Goal: Task Accomplishment & Management: Manage account settings

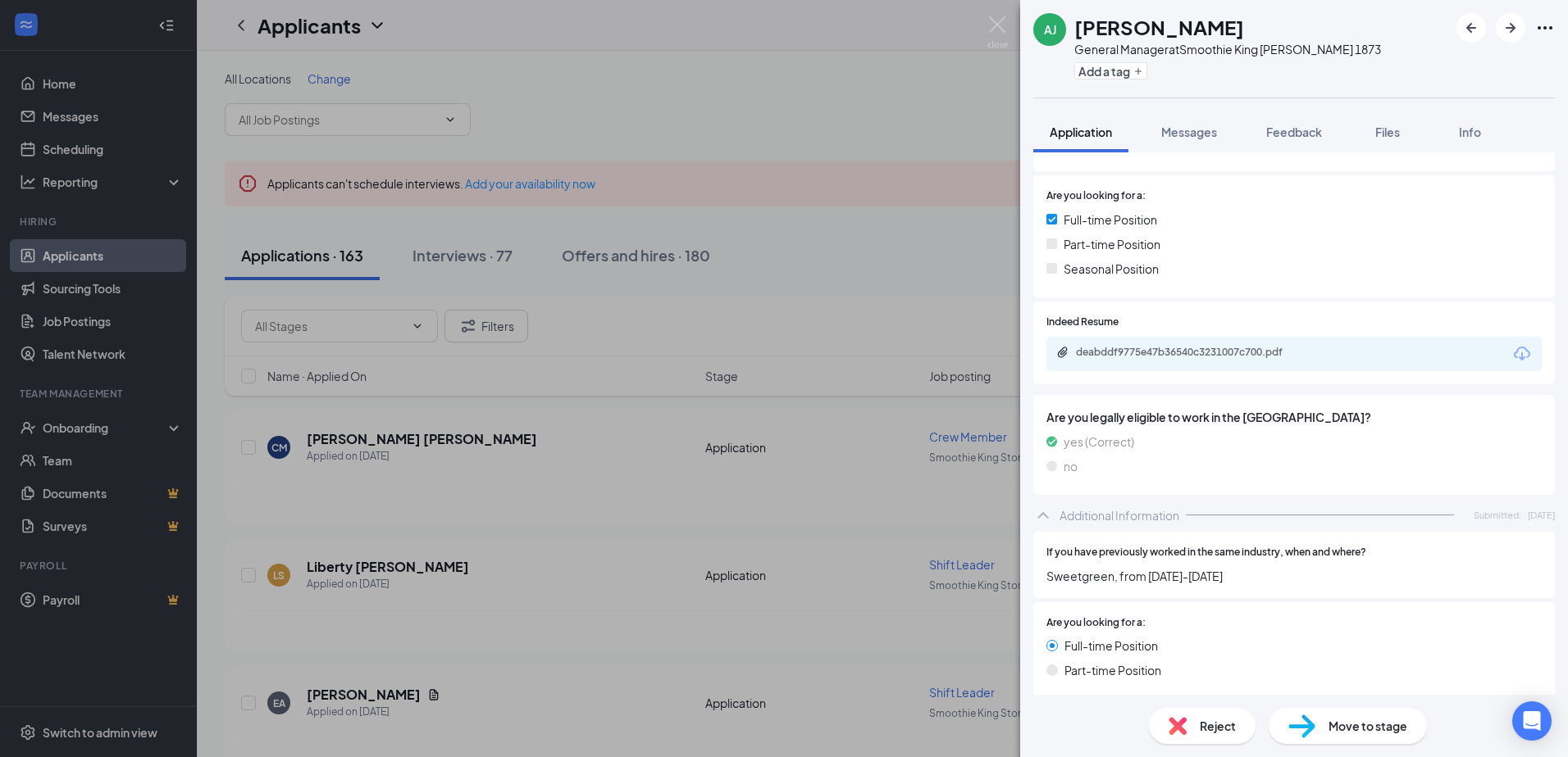
scroll to position [365, 0]
click at [1105, 360] on div "deabddf9775e47b36540c3231007c700.pdf" at bounding box center [1189, 354] width 266 height 16
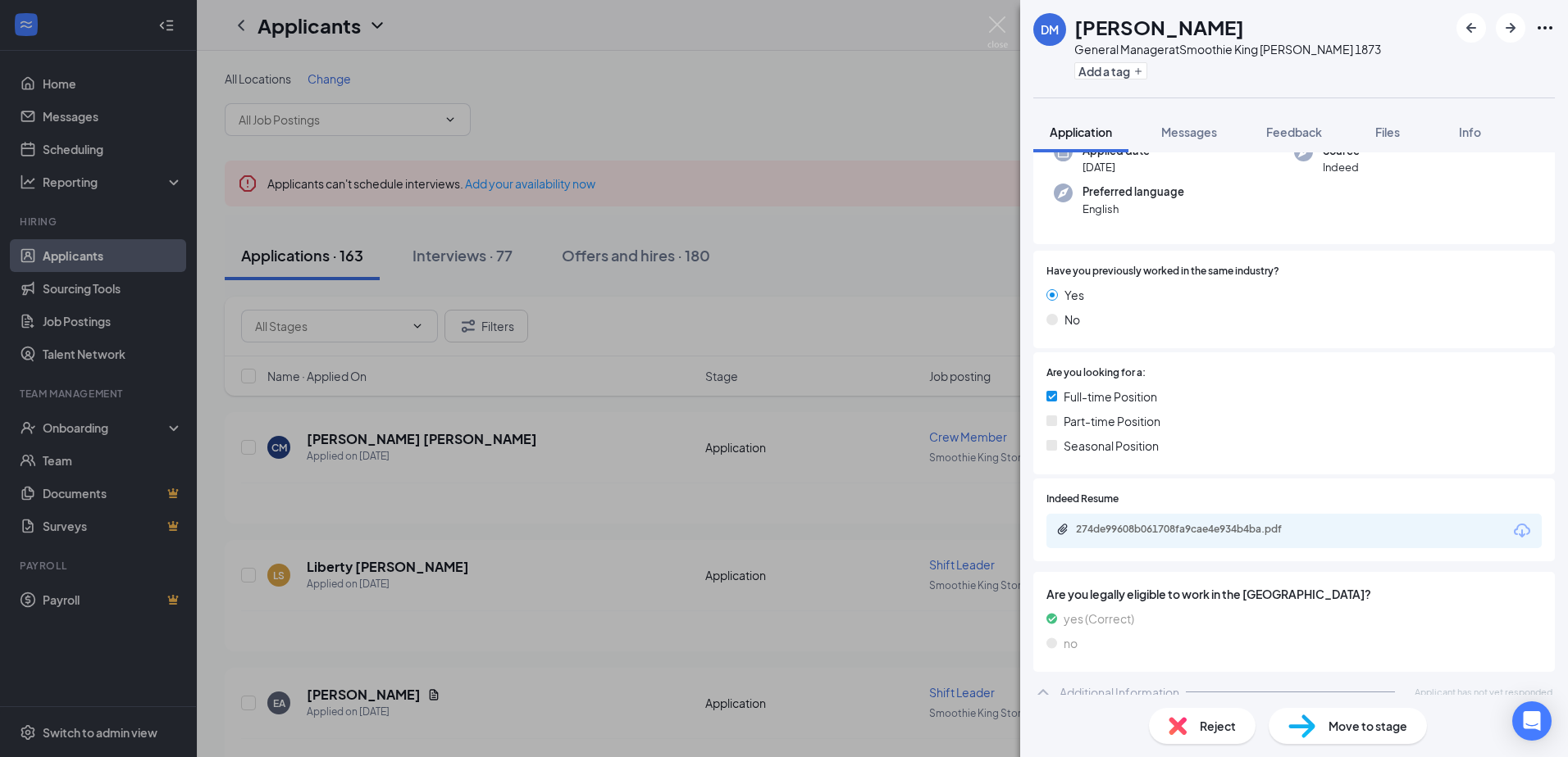
scroll to position [157, 0]
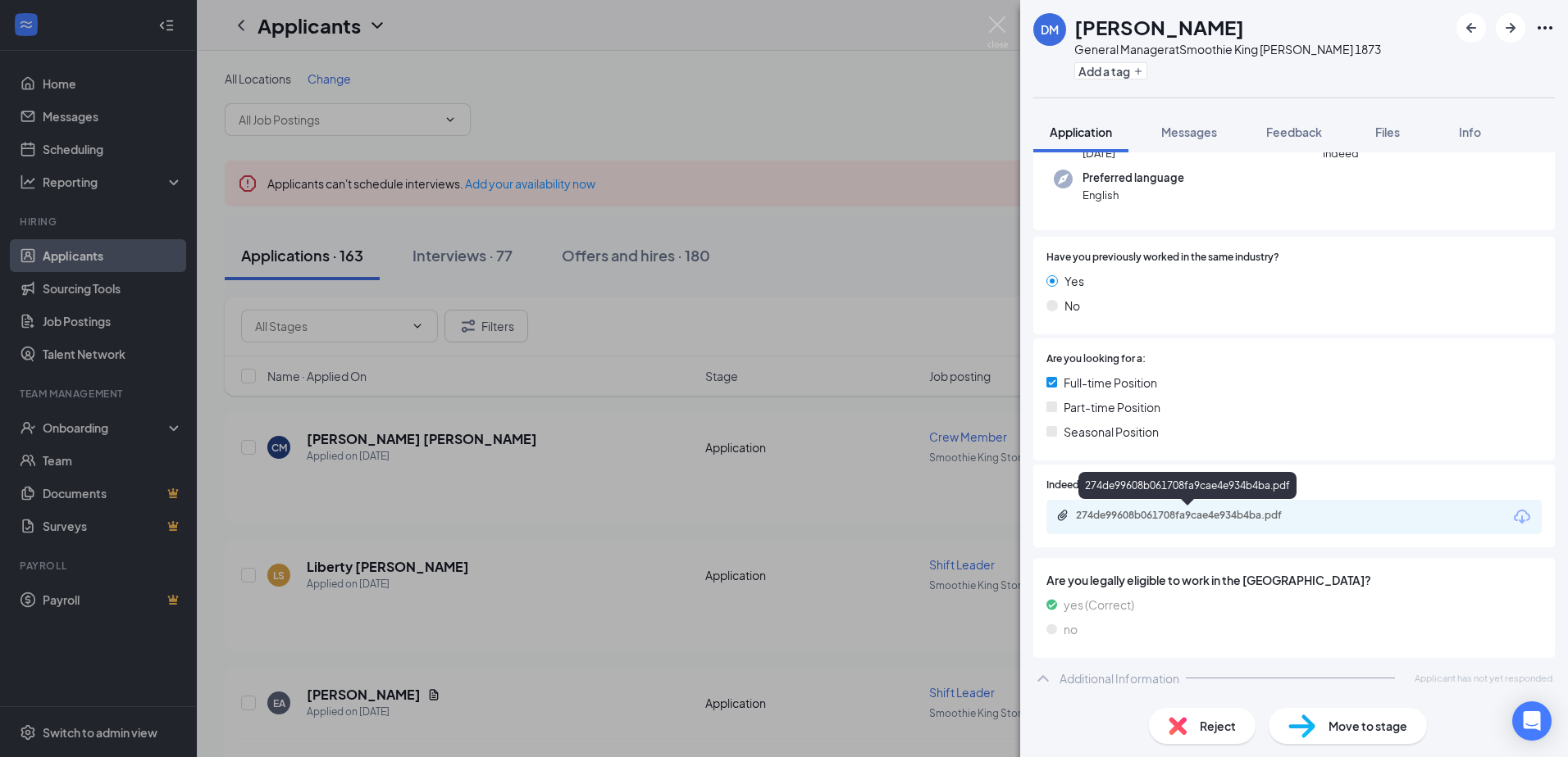
click at [1218, 511] on div "274de99608b061708fa9cae4e934b4ba.pdf" at bounding box center [1190, 516] width 230 height 13
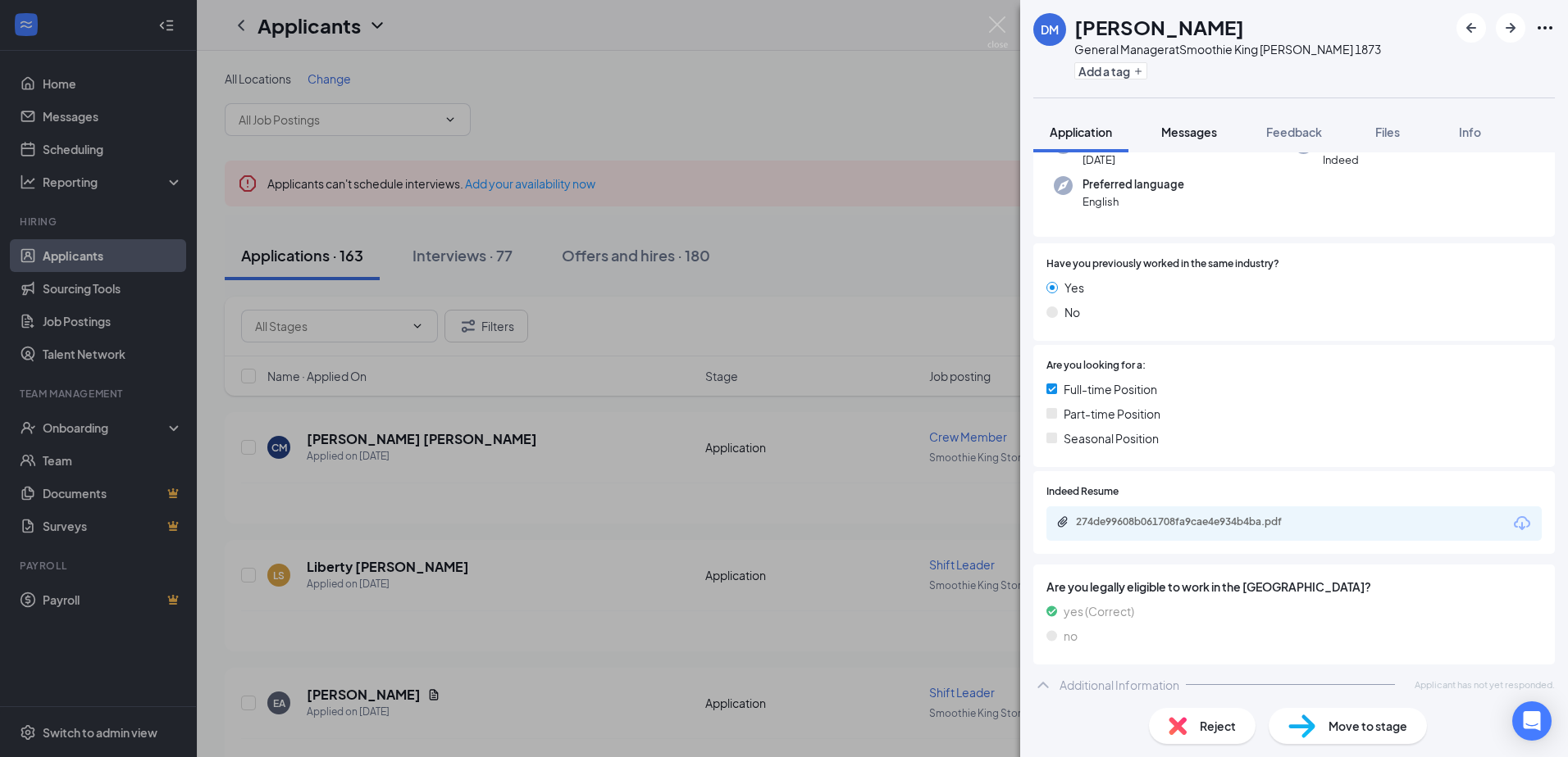
click at [1211, 120] on button "Messages" at bounding box center [1189, 132] width 89 height 41
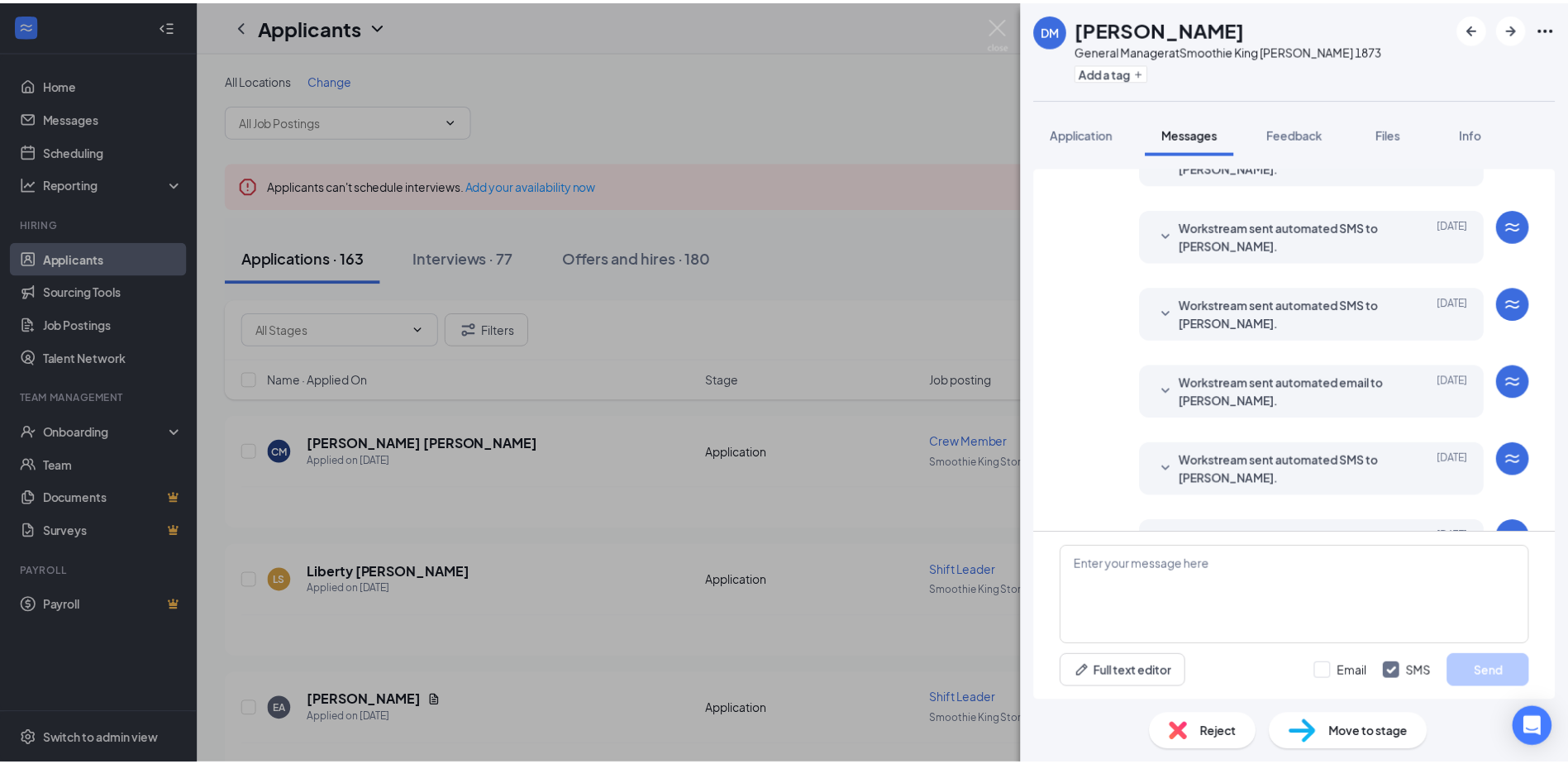
scroll to position [150, 0]
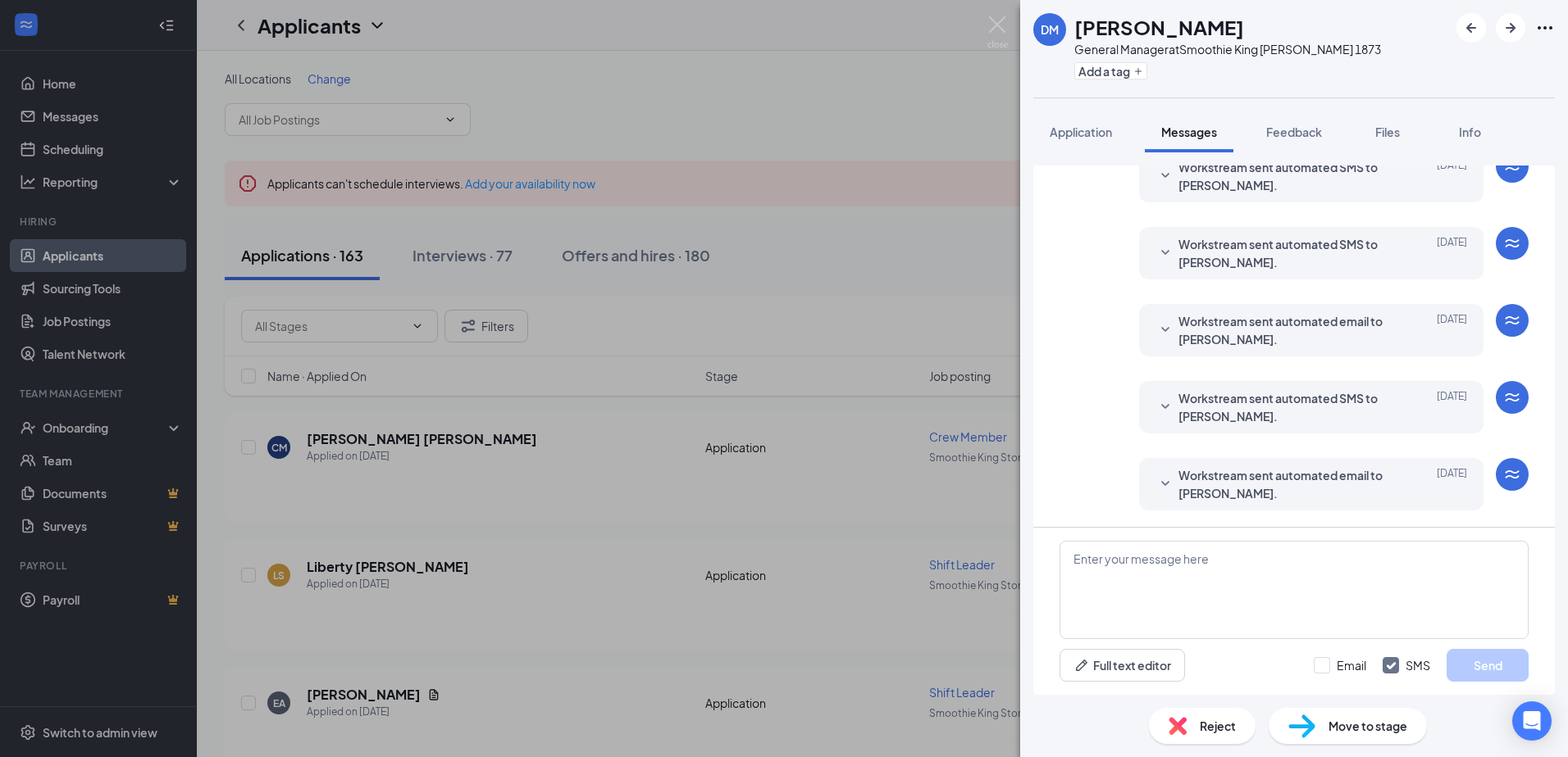
click at [983, 30] on div "DM Derek Messenger General Manager at Smoothie King Greenwood 1873 Add a tag Ap…" at bounding box center [784, 378] width 1568 height 757
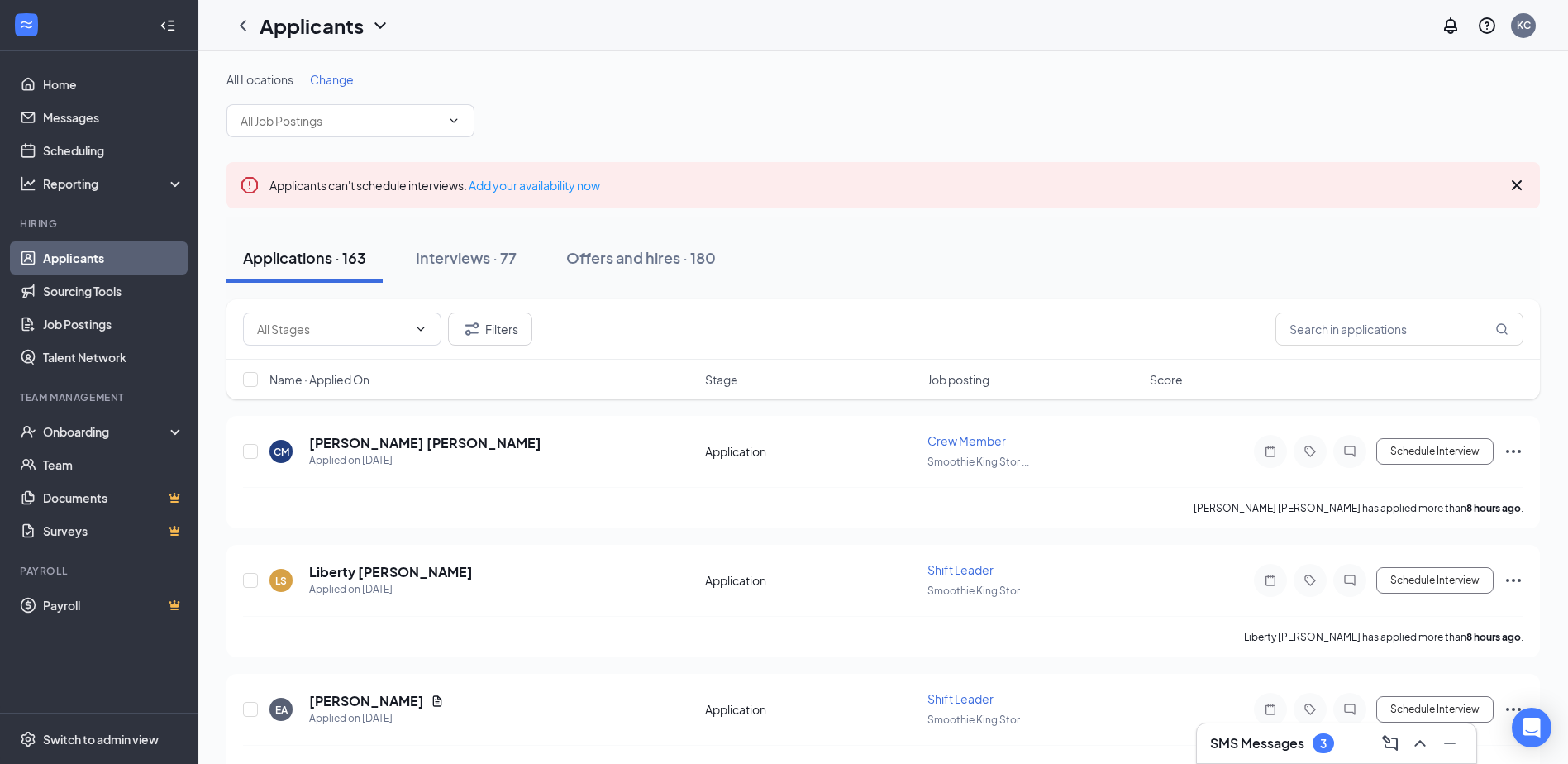
click at [1007, 28] on div "Applicants KC" at bounding box center [884, 25] width 1370 height 51
click at [1317, 737] on div "3" at bounding box center [1324, 744] width 22 height 20
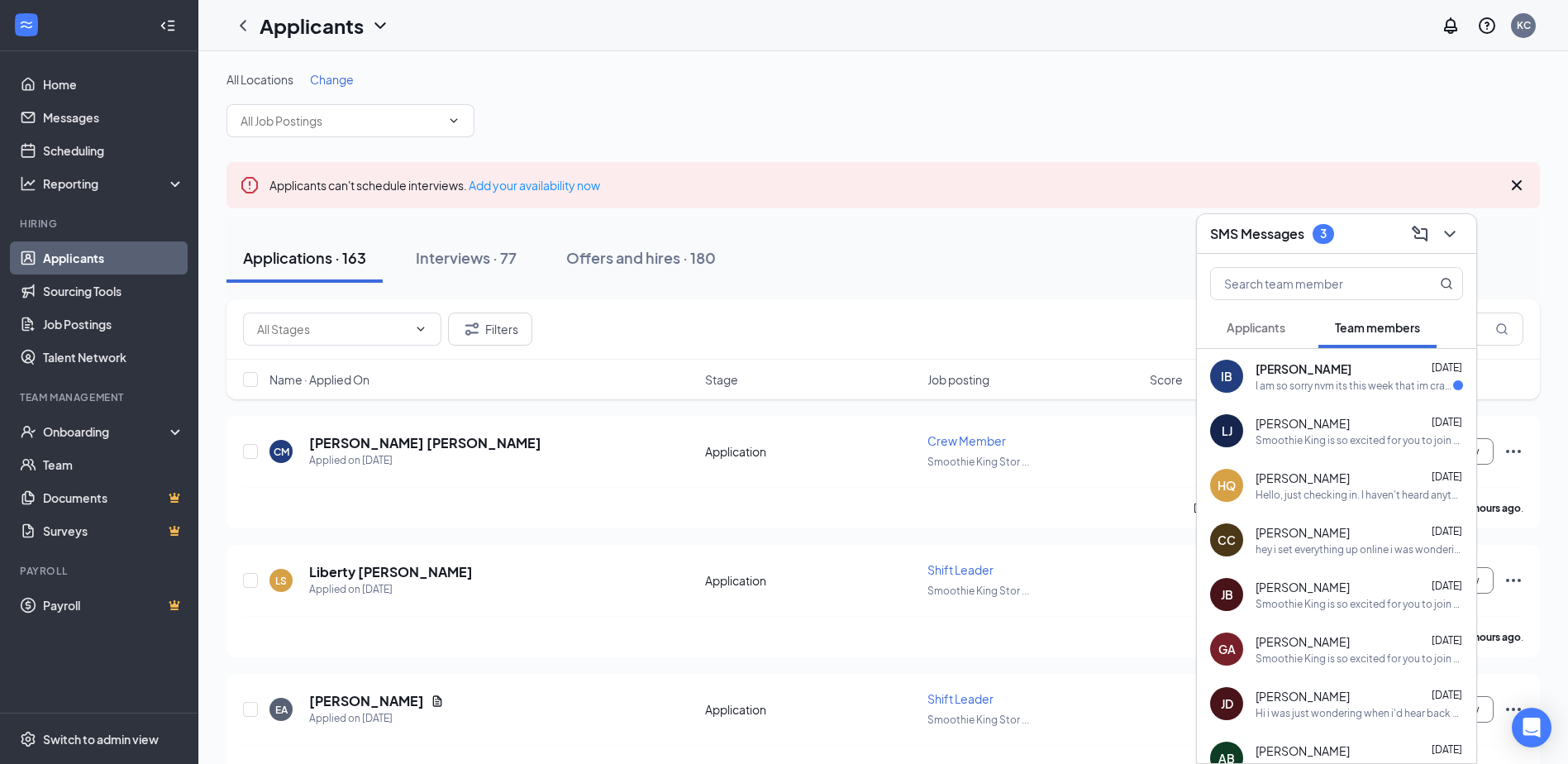
click at [1341, 362] on span "[PERSON_NAME]" at bounding box center [1303, 369] width 96 height 17
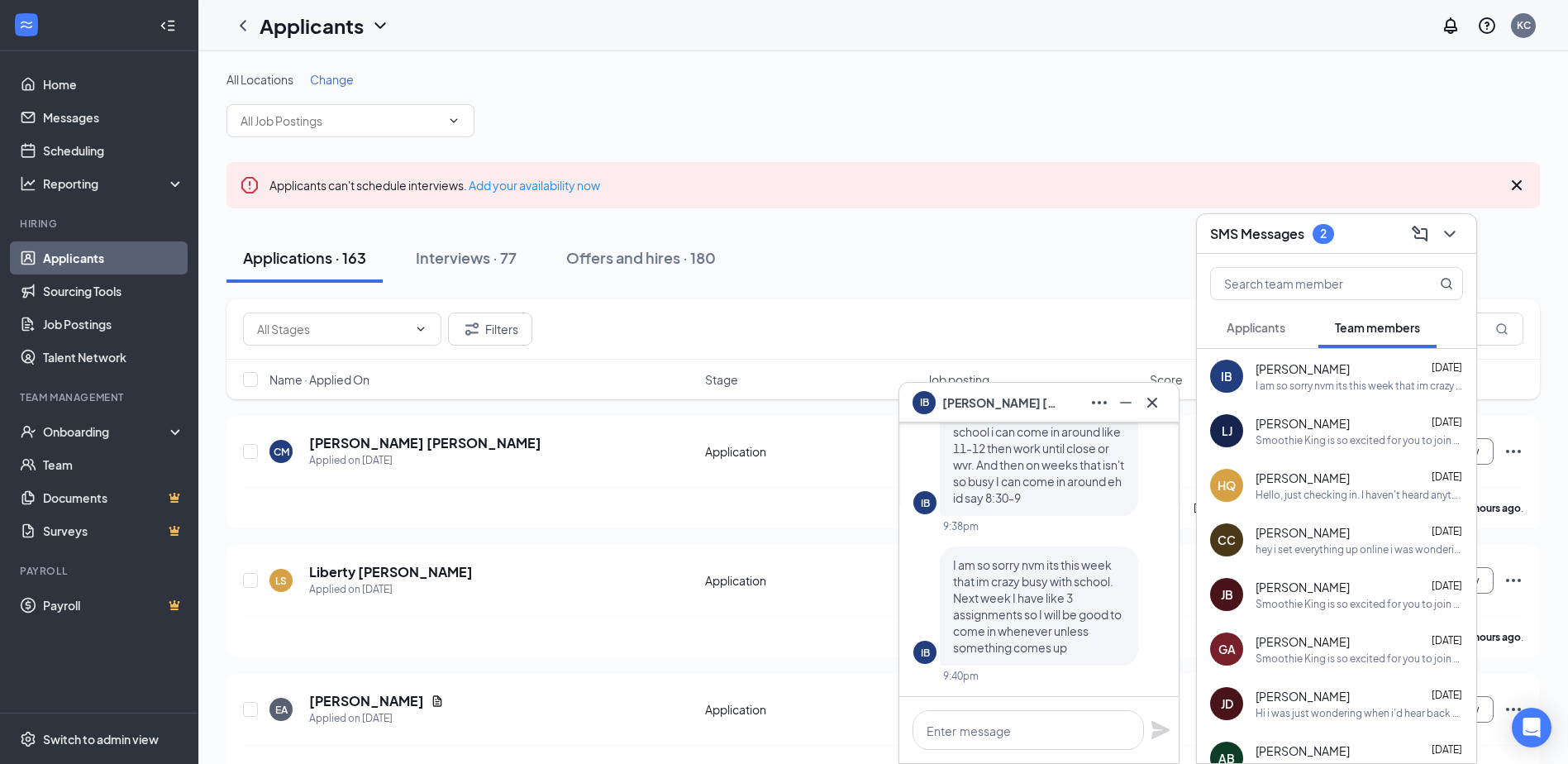
click at [1302, 395] on div "IB Isabelle Bertram Sep 15 I am so sorry nvm its this week that im crazy busy w…" at bounding box center [1337, 376] width 280 height 54
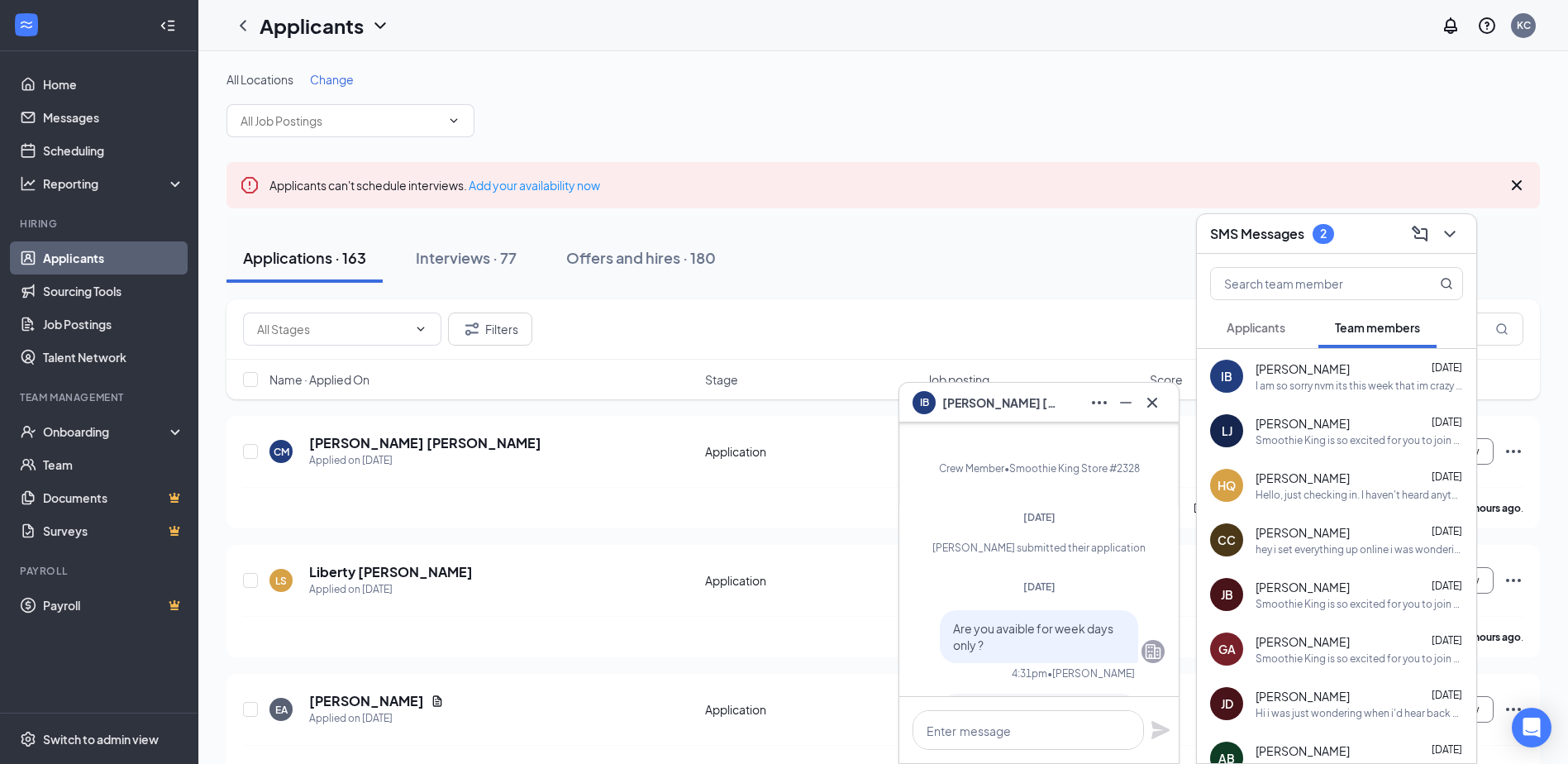
scroll to position [-1629, 0]
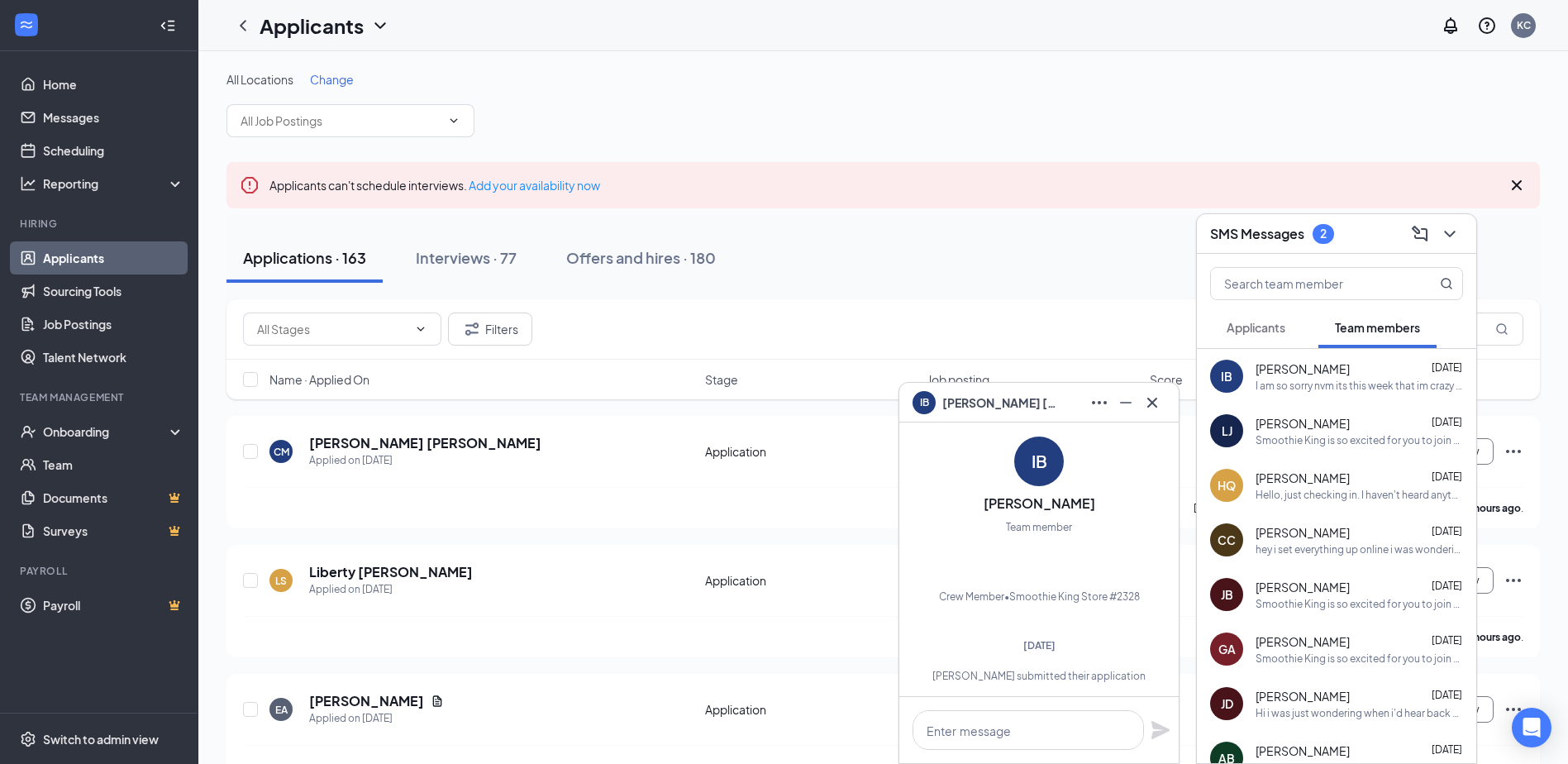
click at [977, 130] on div "All Locations Change" at bounding box center [883, 104] width 1314 height 66
click at [1453, 232] on icon "ChevronDown" at bounding box center [1450, 234] width 20 height 20
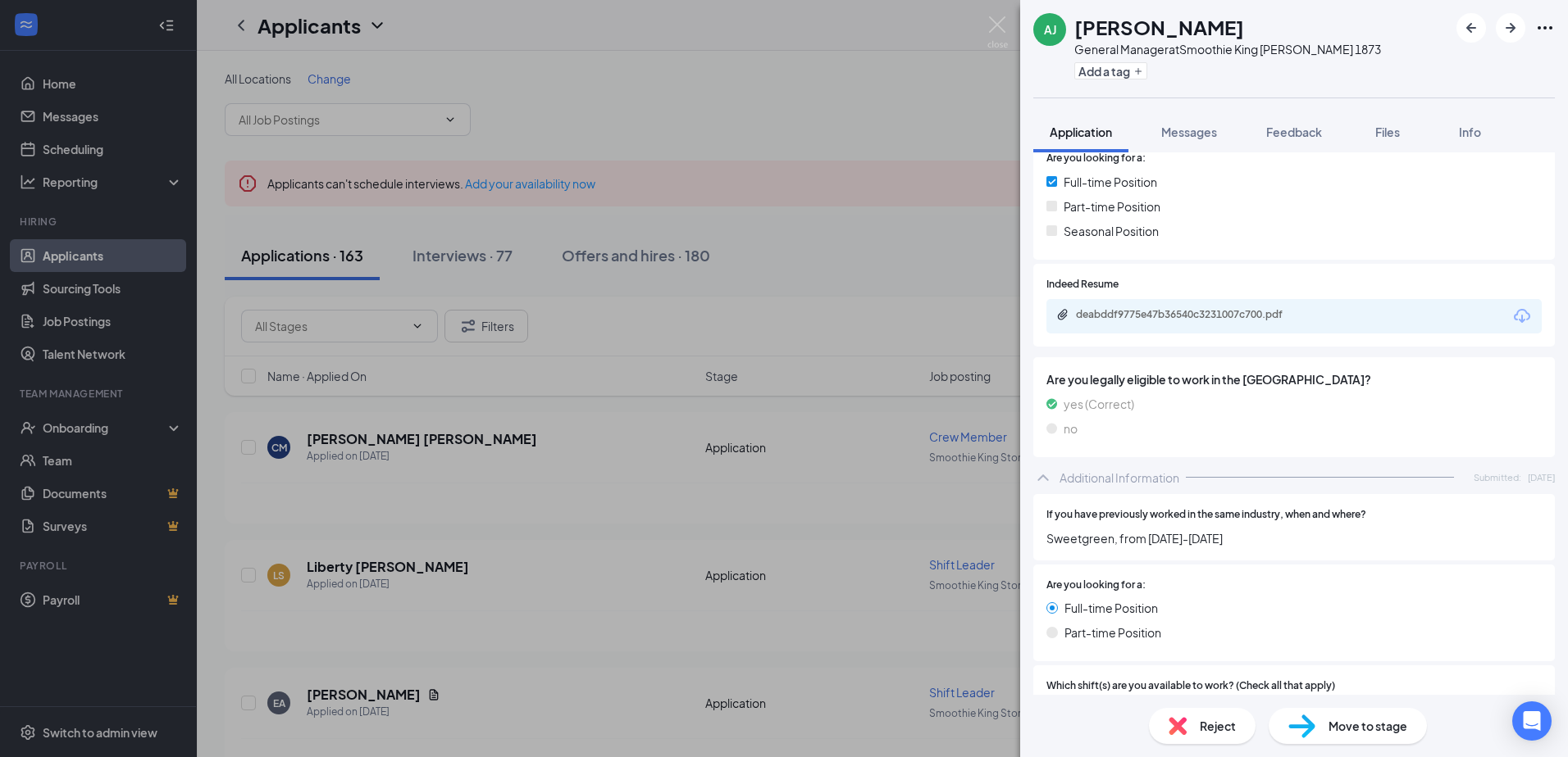
scroll to position [410, 0]
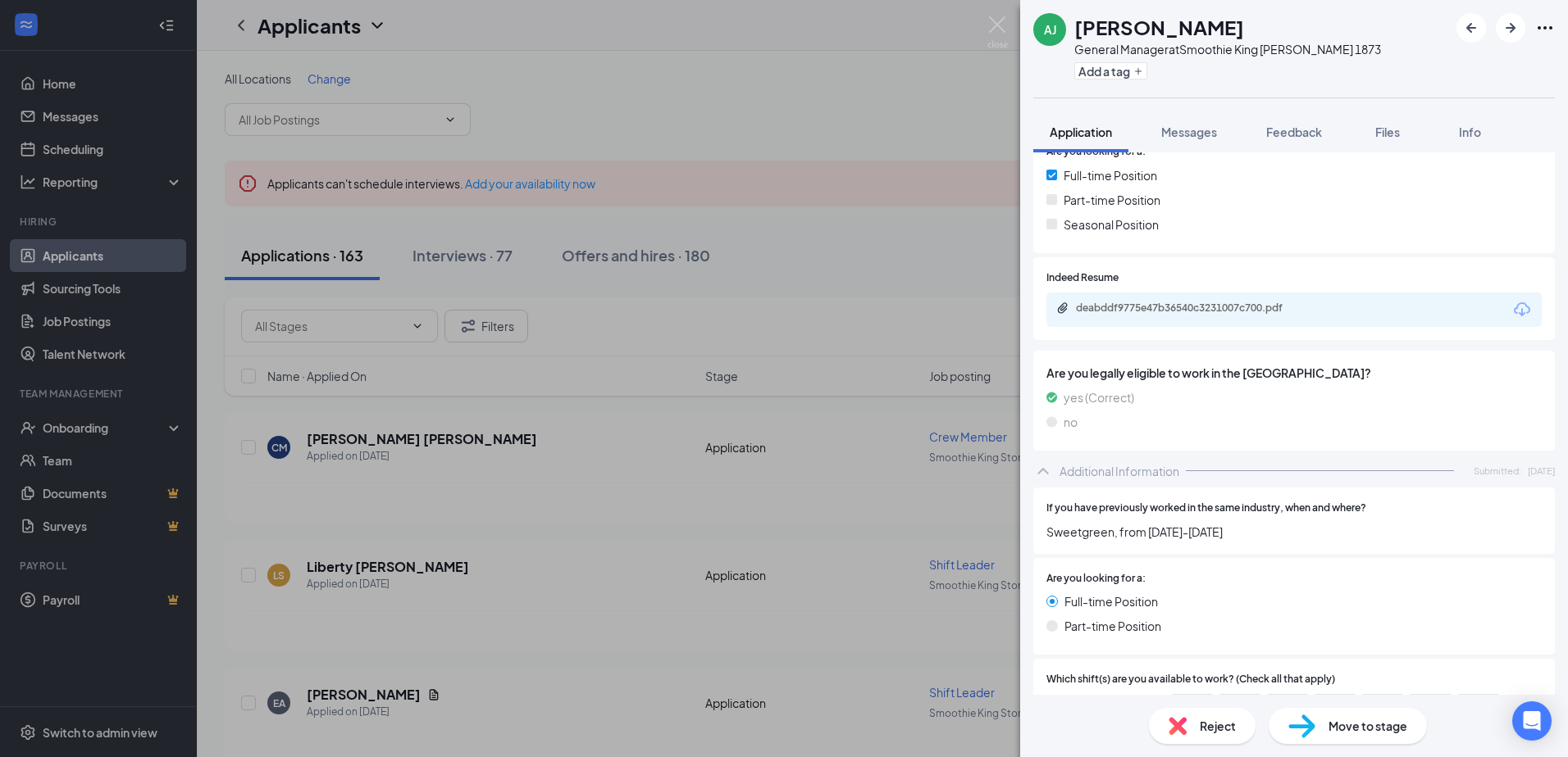
click at [1226, 319] on div "deabddf9775e47b36540c3231007c700.pdf" at bounding box center [1295, 310] width 496 height 35
click at [1226, 303] on div "deabddf9775e47b36540c3231007c700.pdf" at bounding box center [1190, 308] width 230 height 13
